Goal: Navigation & Orientation: Find specific page/section

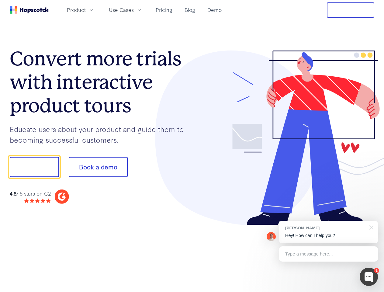
click at [192, 146] on div at bounding box center [283, 138] width 183 height 175
click at [86, 10] on span "Product" at bounding box center [76, 10] width 19 height 8
click at [134, 10] on span "Use Cases" at bounding box center [121, 10] width 25 height 8
click at [351, 10] on button "Free Trial" at bounding box center [350, 9] width 47 height 15
click at [34, 167] on button "Show me!" at bounding box center [34, 167] width 49 height 20
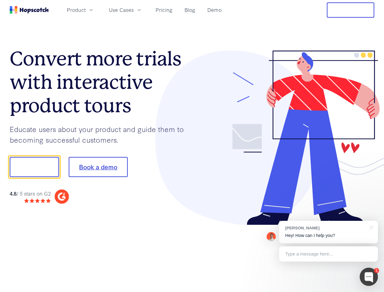
click at [98, 167] on button "Book a demo" at bounding box center [98, 167] width 59 height 20
click at [369, 277] on div at bounding box center [369, 277] width 18 height 18
click at [329, 232] on div "[PERSON_NAME] Hey! How can I help you?" at bounding box center [328, 232] width 99 height 23
click at [371, 227] on div at bounding box center [321, 206] width 114 height 121
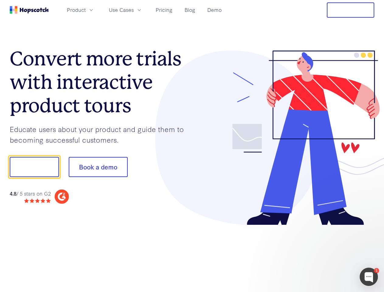
click at [329, 254] on div at bounding box center [321, 206] width 114 height 121
